Goal: Find specific page/section: Find specific page/section

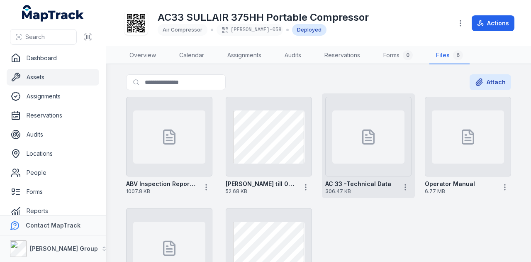
scroll to position [41, 0]
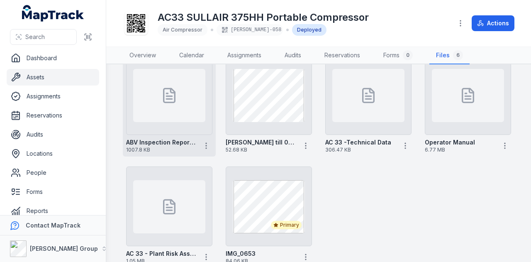
click at [170, 116] on div at bounding box center [169, 95] width 72 height 53
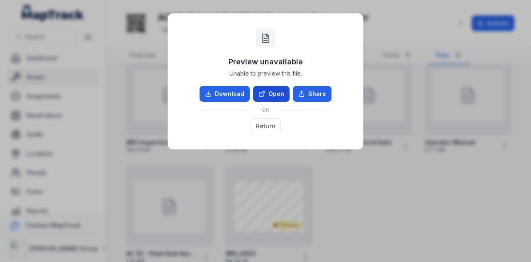
click at [270, 93] on link "Open" at bounding box center [271, 94] width 36 height 16
click at [272, 127] on button "Return" at bounding box center [265, 126] width 30 height 16
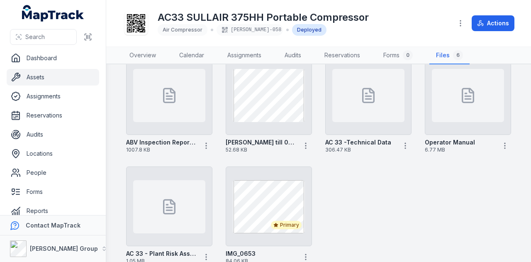
click at [61, 77] on link "Assets" at bounding box center [53, 77] width 92 height 17
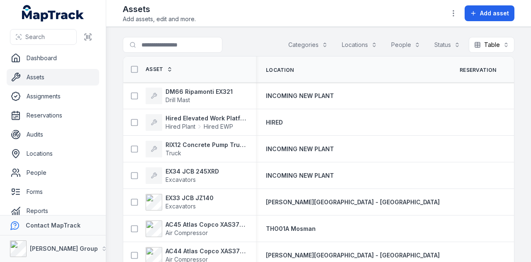
drag, startPoint x: 166, startPoint y: 34, endPoint x: 167, endPoint y: 42, distance: 7.5
click at [167, 40] on main "Search for assets Categories Locations People Status Table ***** Asset Location…" at bounding box center [318, 144] width 425 height 235
click at [168, 42] on input "Search for assets" at bounding box center [189, 45] width 133 height 16
click at [143, 44] on input "Search for assets" at bounding box center [189, 45] width 133 height 16
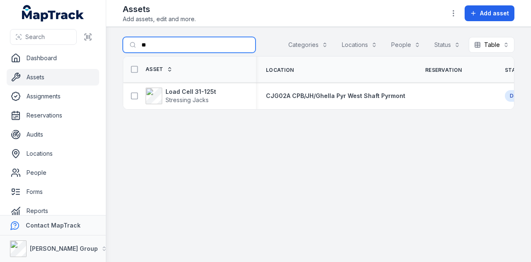
type input "*"
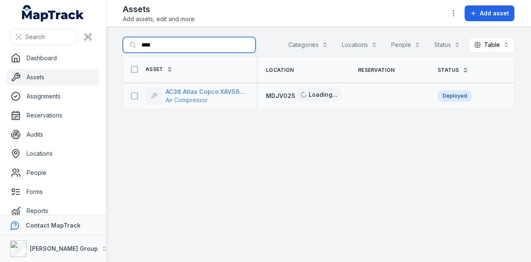
type input "****"
click at [197, 94] on strong "AC38 Atlas Copco XAVS650 CD" at bounding box center [205, 91] width 80 height 8
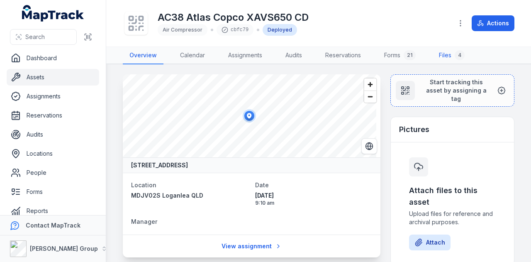
click at [444, 56] on link "Files 4" at bounding box center [451, 55] width 39 height 17
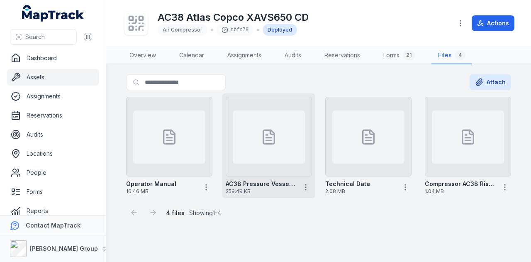
click at [276, 164] on div at bounding box center [269, 137] width 86 height 80
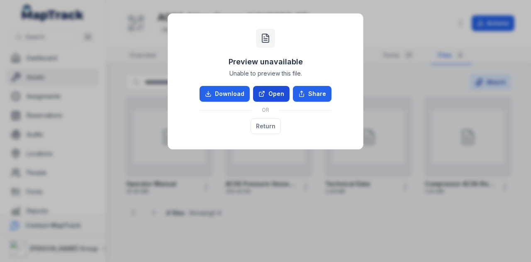
click at [279, 93] on link "Open" at bounding box center [271, 94] width 36 height 16
click at [268, 128] on button "Return" at bounding box center [265, 126] width 30 height 16
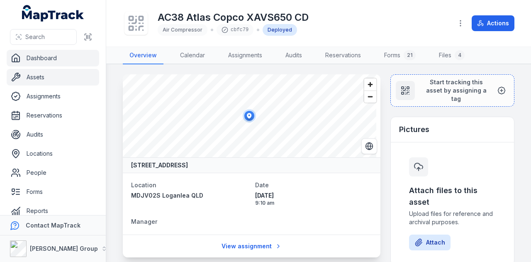
click at [54, 63] on link "Dashboard" at bounding box center [53, 58] width 92 height 17
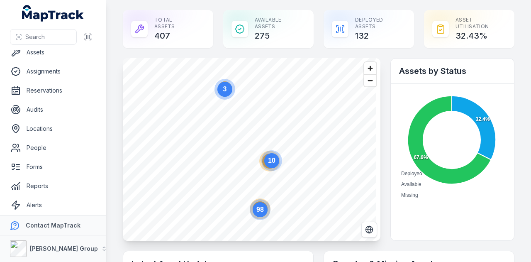
scroll to position [47, 0]
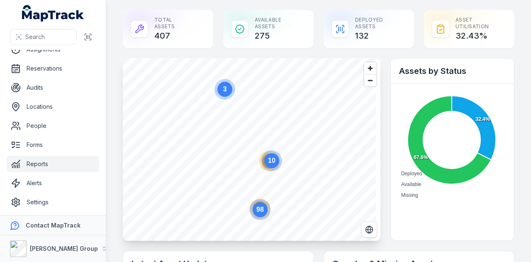
click at [68, 167] on link "Reports" at bounding box center [53, 163] width 92 height 17
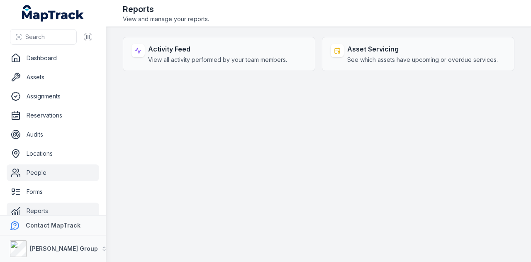
scroll to position [47, 0]
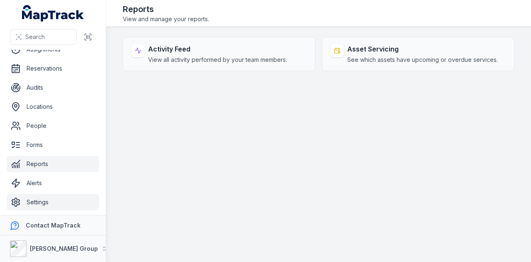
click at [74, 197] on link "Settings" at bounding box center [53, 202] width 92 height 17
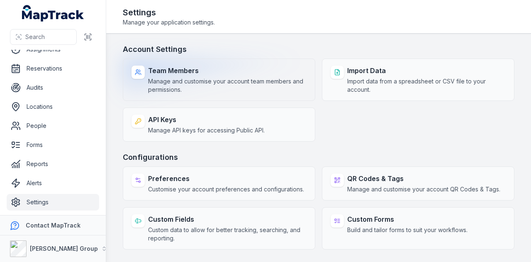
click at [244, 73] on strong "Team Members" at bounding box center [227, 71] width 158 height 10
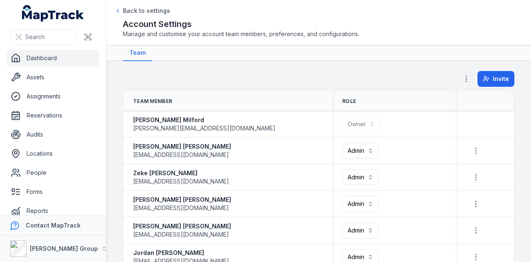
click at [61, 63] on link "Dashboard" at bounding box center [53, 58] width 92 height 17
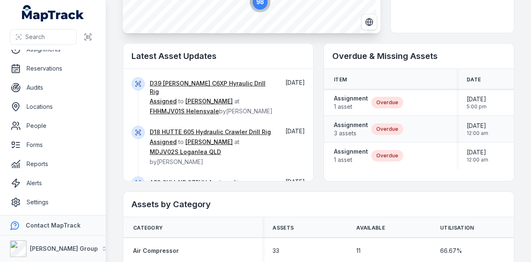
click at [356, 118] on div "Assignment 3 assets Overdue" at bounding box center [390, 128] width 133 height 23
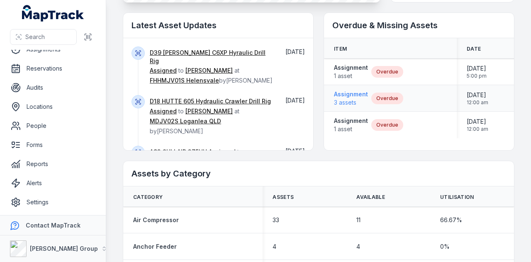
scroll to position [249, 0]
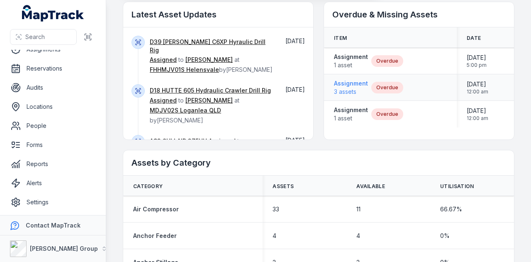
click at [355, 123] on div "Assignment 1 asset Overdue" at bounding box center [390, 113] width 133 height 23
click at [357, 84] on strong "Assignment" at bounding box center [351, 83] width 34 height 8
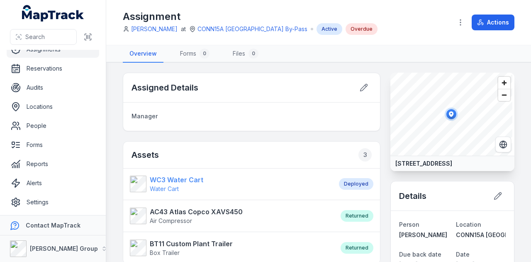
click at [167, 177] on strong "WC3 Water Cart" at bounding box center [176, 180] width 53 height 10
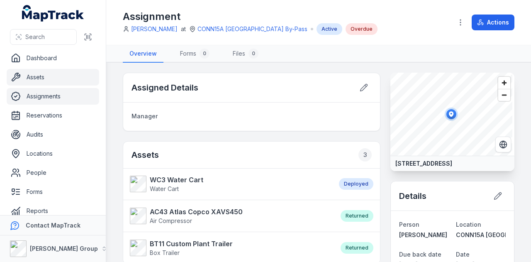
click at [63, 79] on link "Assets" at bounding box center [53, 77] width 92 height 17
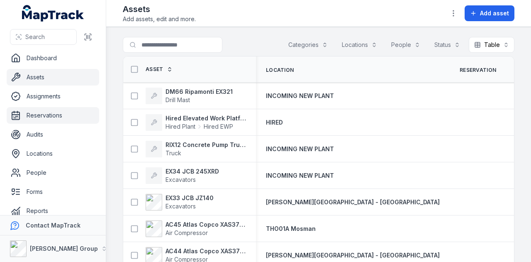
click at [77, 114] on link "Reservations" at bounding box center [53, 115] width 92 height 17
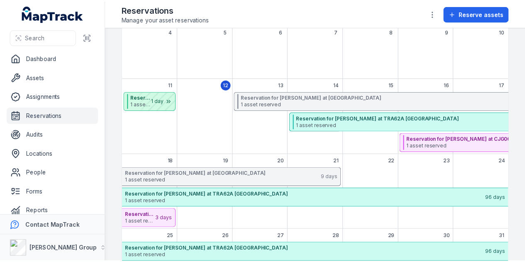
scroll to position [113, 0]
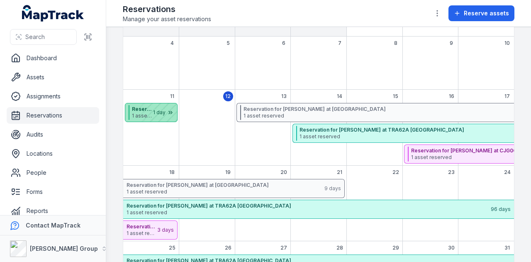
click at [162, 115] on div "August 2025" at bounding box center [156, 112] width 41 height 18
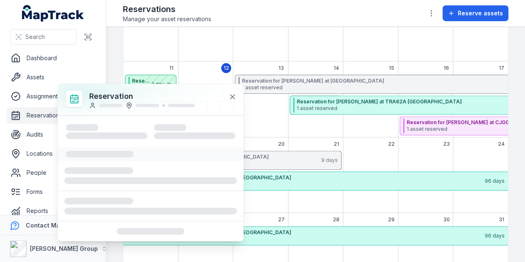
scroll to position [154, 0]
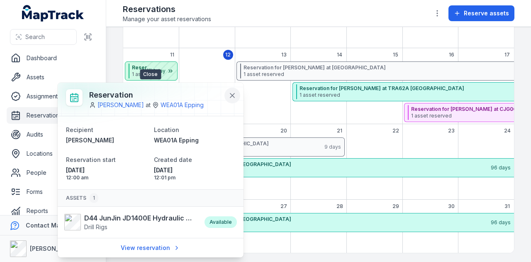
click at [231, 95] on icon at bounding box center [232, 95] width 8 height 8
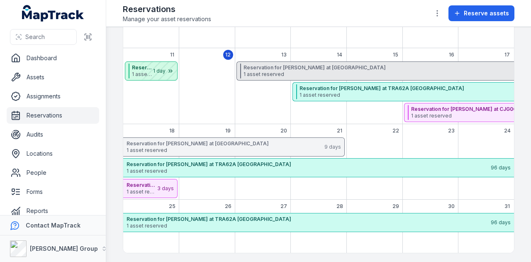
click at [270, 72] on span "1 asset reserved" at bounding box center [423, 74] width 361 height 7
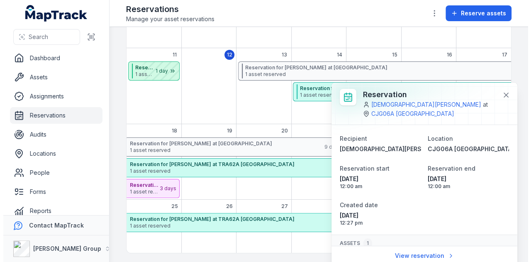
scroll to position [0, 0]
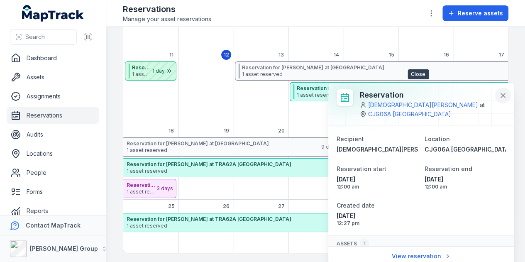
click at [500, 95] on button at bounding box center [503, 95] width 16 height 16
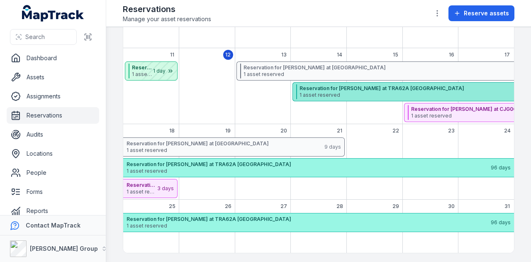
click at [365, 92] on span "1 asset reserved" at bounding box center [478, 95] width 358 height 7
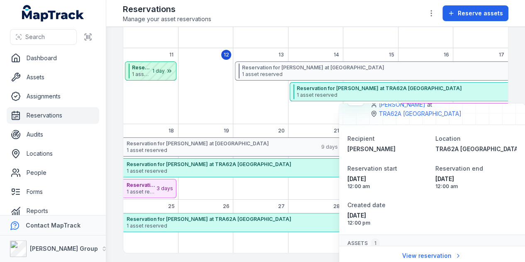
click at [376, 44] on div "8" at bounding box center [369, 21] width 55 height 53
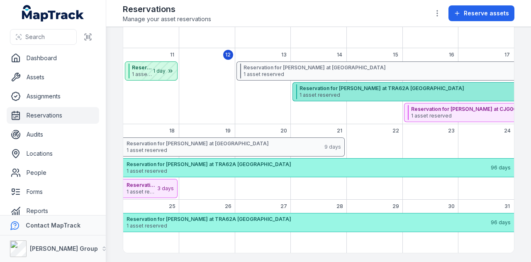
click at [363, 86] on strong "Reservation for [PERSON_NAME] at TRA62A [GEOGRAPHIC_DATA]" at bounding box center [478, 88] width 358 height 7
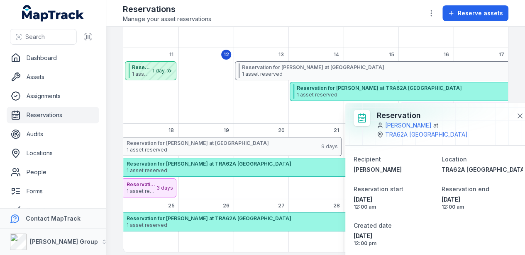
click at [414, 45] on div "9" at bounding box center [425, 21] width 55 height 53
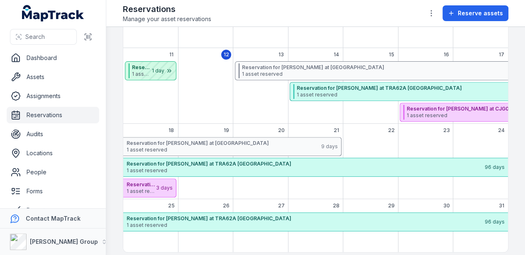
drag, startPoint x: 447, startPoint y: 113, endPoint x: 289, endPoint y: 124, distance: 157.5
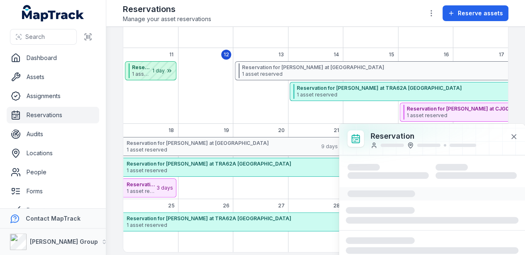
click at [514, 129] on button at bounding box center [513, 137] width 16 height 16
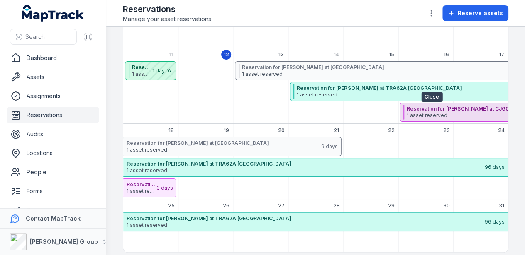
click at [467, 95] on div "11 12 13 14 15 16 17 Reservation for [PERSON_NAME] at WEA01A Epping 1 asset res…" at bounding box center [315, 86] width 384 height 76
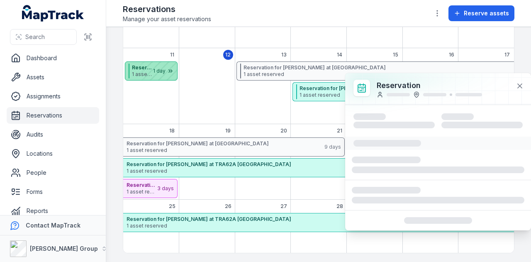
click at [167, 80] on div "August 2025" at bounding box center [156, 71] width 41 height 18
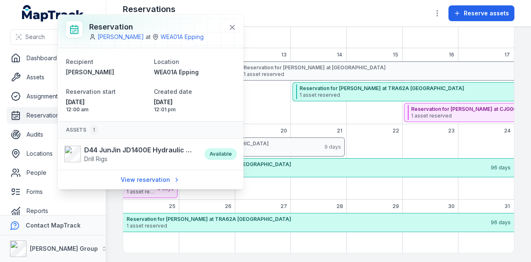
click at [163, 177] on link "View reservation" at bounding box center [150, 180] width 70 height 16
click at [170, 181] on link "View reservation" at bounding box center [150, 180] width 70 height 16
click at [231, 29] on icon at bounding box center [232, 27] width 4 height 4
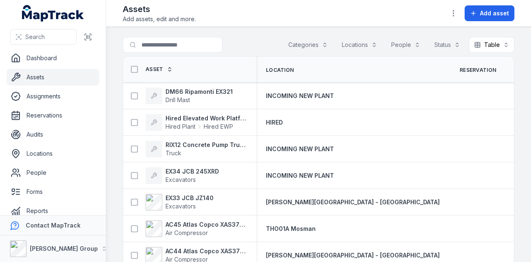
scroll to position [47, 0]
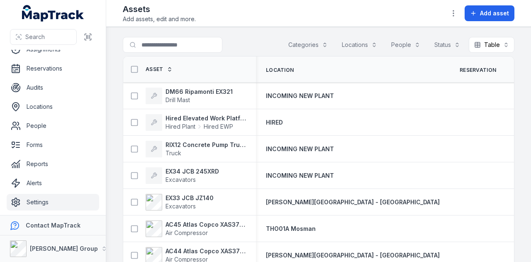
click at [76, 200] on link "Settings" at bounding box center [53, 202] width 92 height 17
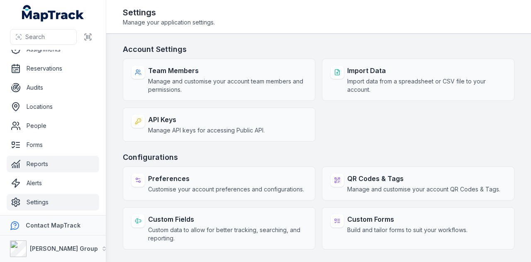
click at [66, 163] on link "Reports" at bounding box center [53, 163] width 92 height 17
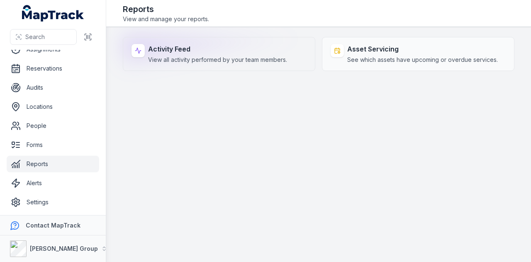
drag, startPoint x: 204, startPoint y: 72, endPoint x: 208, endPoint y: 56, distance: 17.1
click at [206, 65] on main "Activity Feed View all activity performed by your team members. Asset Servicing…" at bounding box center [318, 144] width 425 height 235
click at [223, 66] on div "Activity Feed View all activity performed by your team members." at bounding box center [219, 54] width 192 height 34
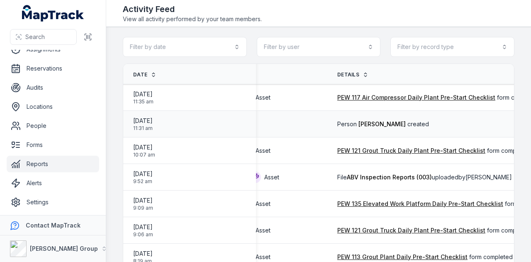
scroll to position [0, 66]
click at [428, 41] on button "Filter by record type" at bounding box center [452, 47] width 124 height 20
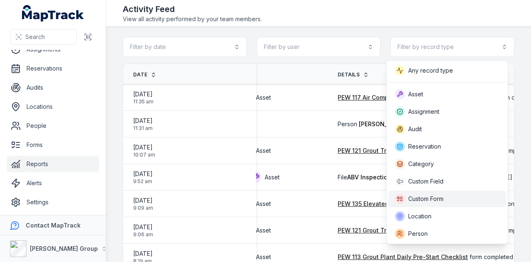
click at [432, 196] on span "Custom Form" at bounding box center [425, 198] width 35 height 8
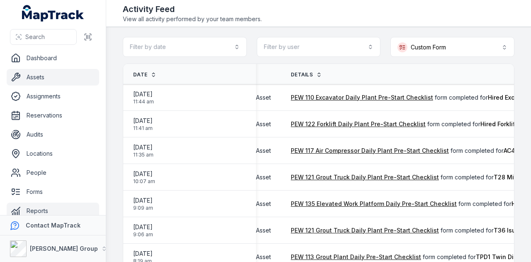
click at [54, 71] on link "Assets" at bounding box center [53, 77] width 92 height 17
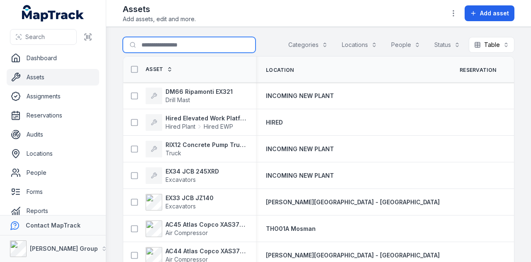
click at [194, 44] on input "Search for assets" at bounding box center [189, 45] width 133 height 16
